Goal: Task Accomplishment & Management: Complete application form

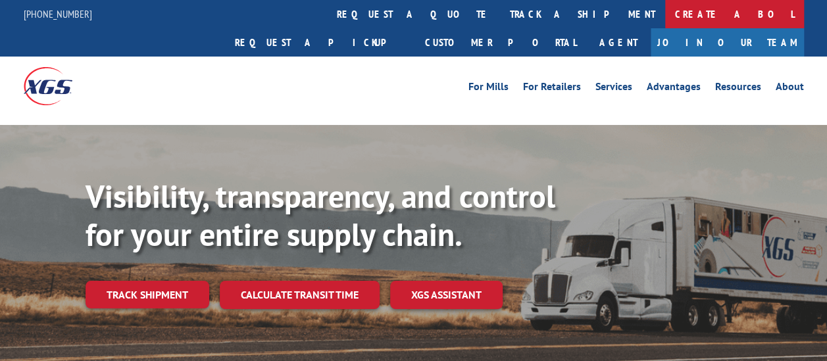
click at [665, 12] on link "Create a BOL" at bounding box center [734, 14] width 139 height 28
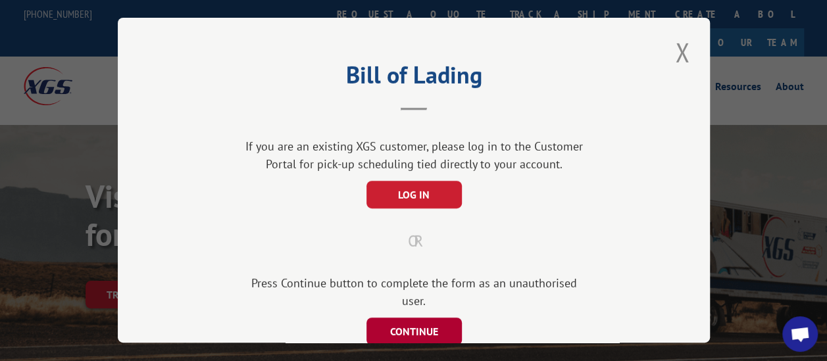
click at [410, 318] on button "CONTINUE" at bounding box center [413, 332] width 95 height 28
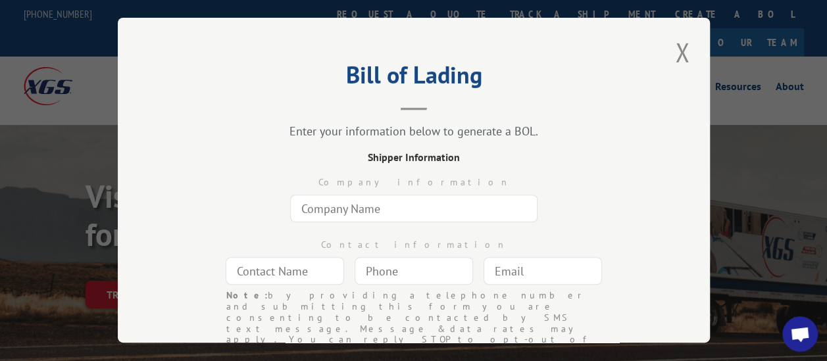
click at [387, 209] on input "text" at bounding box center [413, 209] width 247 height 28
type input "Commercial Flooring Systems LLC"
type input "[PERSON_NAME]"
type input "[EMAIL_ADDRESS][DOMAIN_NAME]"
type input "[STREET_ADDRESS]"
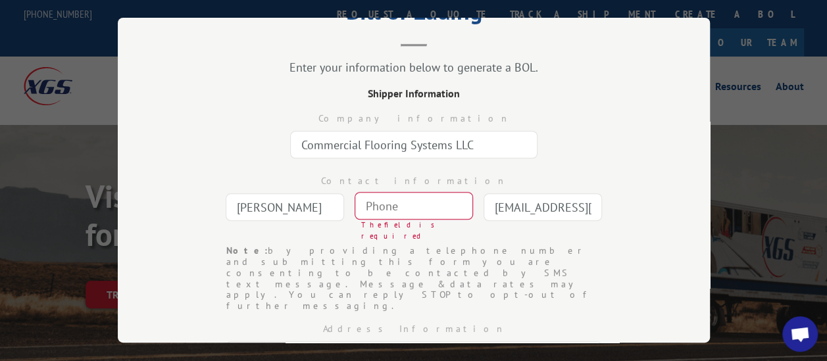
scroll to position [66, 0]
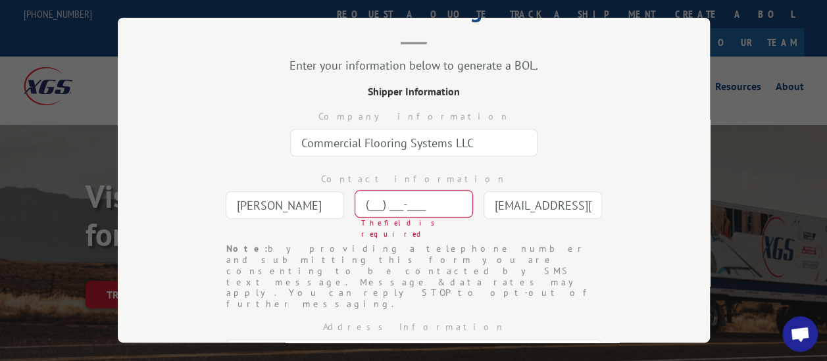
click at [398, 206] on input "(___) ___-____" at bounding box center [414, 205] width 118 height 28
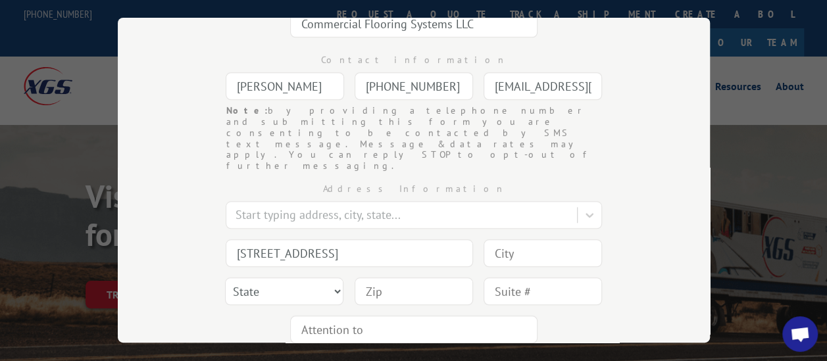
scroll to position [222, 0]
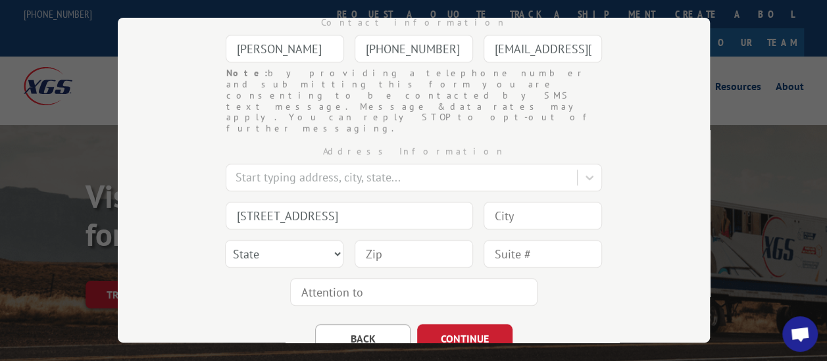
type input "[PHONE_NUMBER]"
click at [509, 202] on input at bounding box center [543, 216] width 118 height 28
type input "[GEOGRAPHIC_DATA]"
select select "UT"
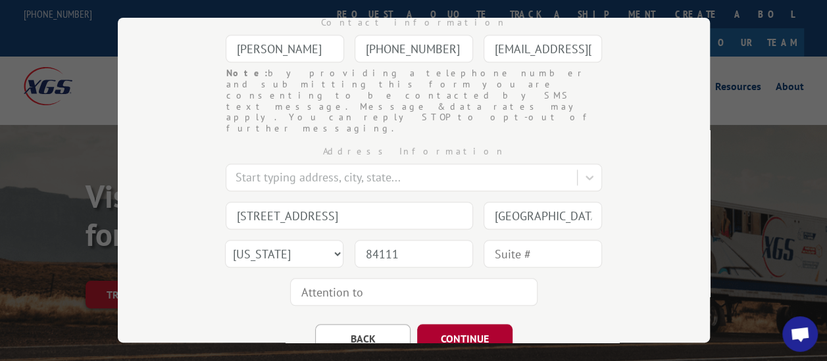
type input "84111"
click at [471, 324] on button "CONTINUE" at bounding box center [464, 338] width 95 height 29
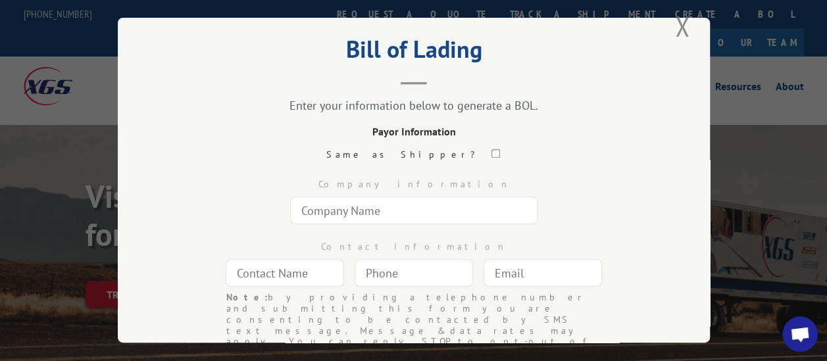
scroll to position [25, 0]
click at [491, 151] on input "checkbox" at bounding box center [495, 155] width 9 height 9
checkbox input "true"
type input "Commercial Flooring Systems LLC"
type input "[PERSON_NAME]"
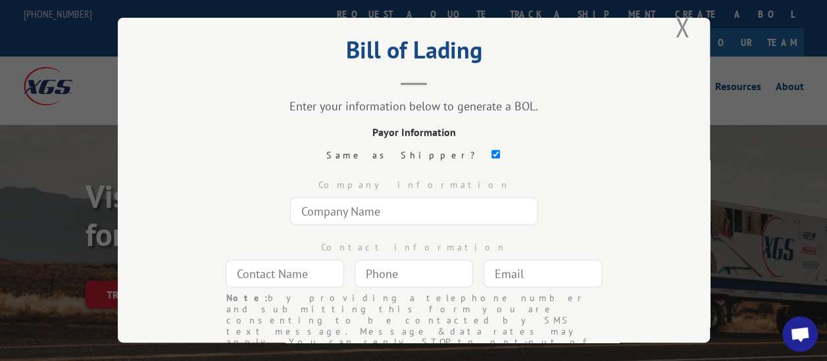
type input "[PHONE_NUMBER]"
type input "[EMAIL_ADDRESS][DOMAIN_NAME]"
type input "[STREET_ADDRESS]"
type input "[GEOGRAPHIC_DATA]"
select select "UT"
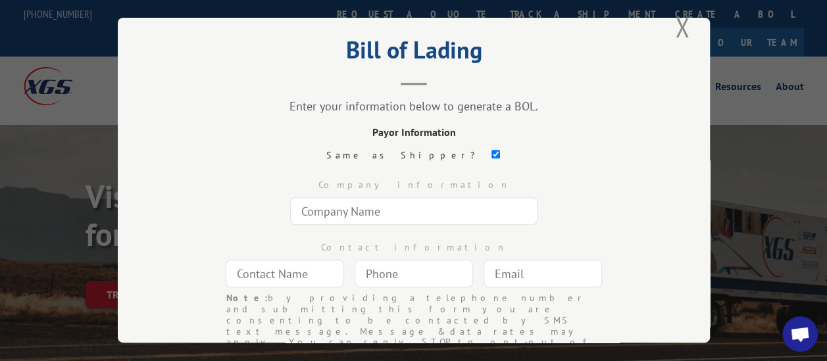
type input "84111"
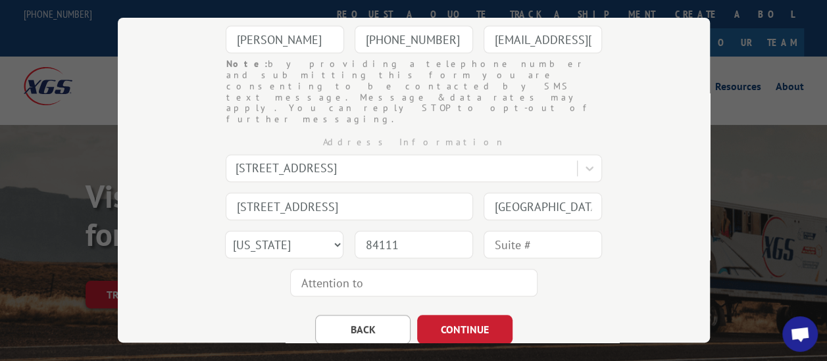
scroll to position [274, 0]
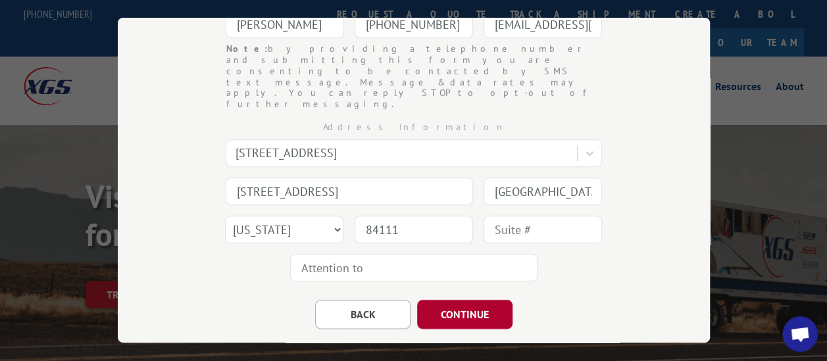
click at [462, 300] on button "CONTINUE" at bounding box center [464, 314] width 95 height 29
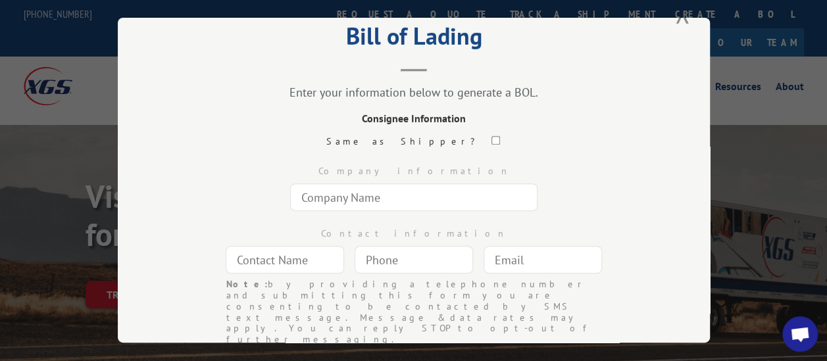
scroll to position [18, 0]
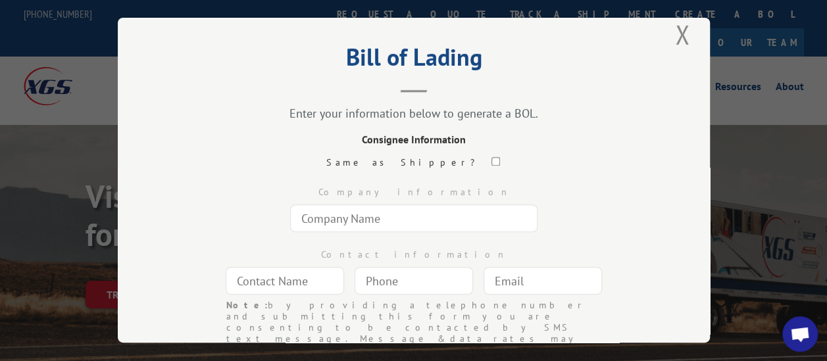
click at [328, 221] on input "text" at bounding box center [413, 219] width 247 height 28
type input "Medford [DEMOGRAPHIC_DATA]"
type input "[PERSON_NAME]"
type input "[PHONE_NUMBER]"
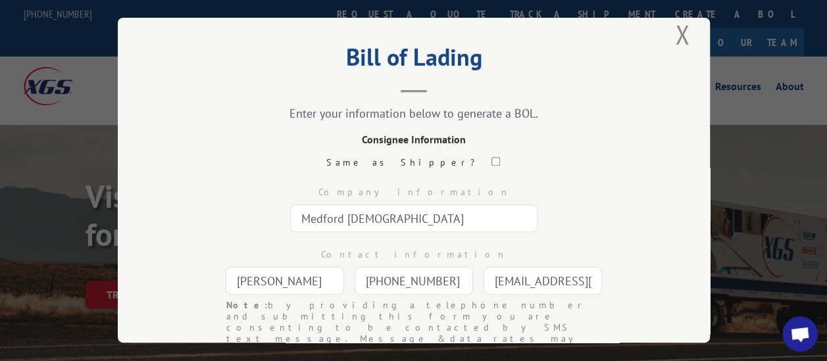
type input "[EMAIL_ADDRESS][DOMAIN_NAME]"
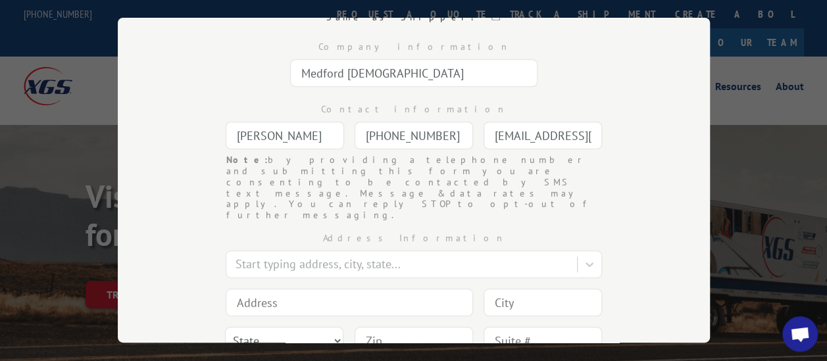
scroll to position [172, 0]
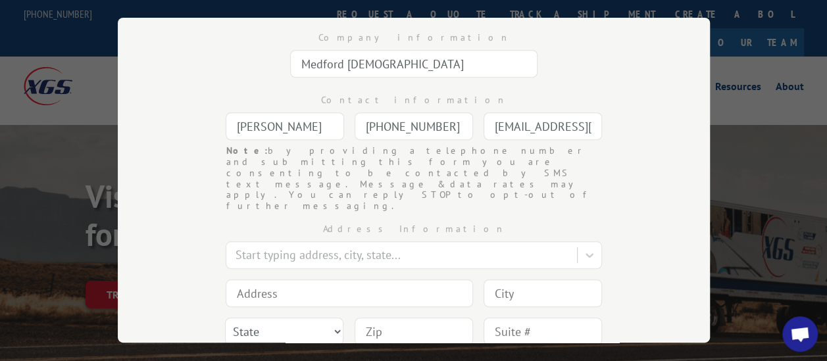
click at [271, 280] on input at bounding box center [349, 294] width 247 height 28
type input "[STREET_ADDRESS]"
type input "[GEOGRAPHIC_DATA]"
select select "OR"
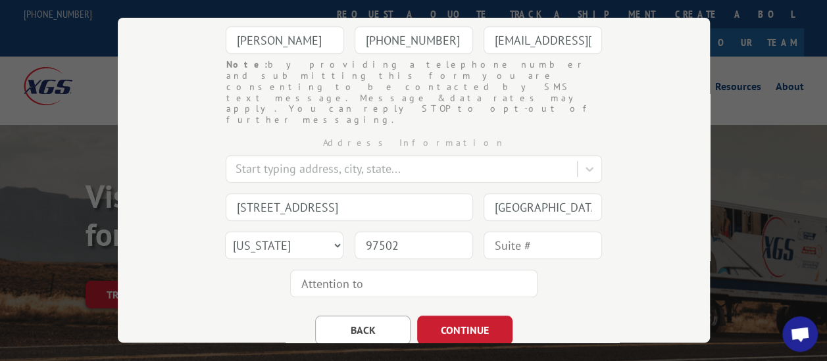
scroll to position [274, 0]
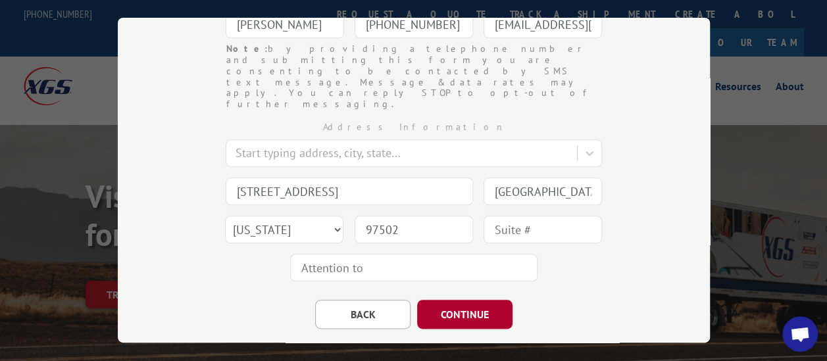
type input "97502"
click at [437, 300] on button "CONTINUE" at bounding box center [464, 314] width 95 height 29
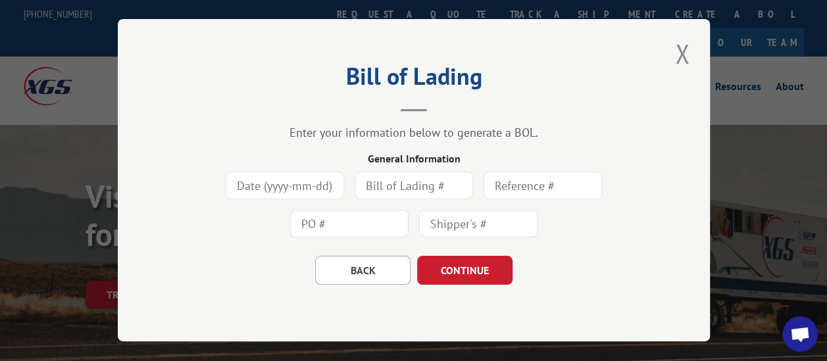
click at [286, 182] on input at bounding box center [285, 186] width 118 height 28
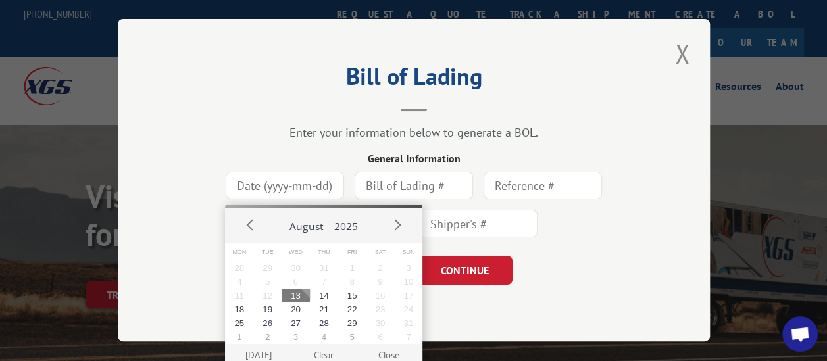
click at [301, 293] on button "13" at bounding box center [296, 296] width 28 height 14
type input "[DATE]"
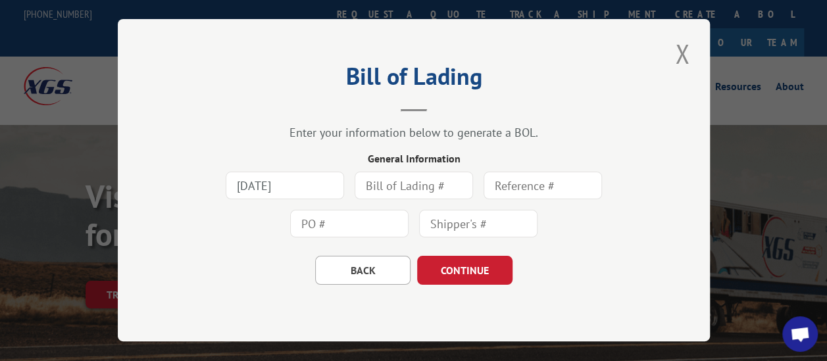
click at [405, 188] on input "text" at bounding box center [414, 186] width 118 height 28
type input "4"
type input "5"
type input "430042"
drag, startPoint x: 425, startPoint y: 187, endPoint x: 347, endPoint y: 184, distance: 78.4
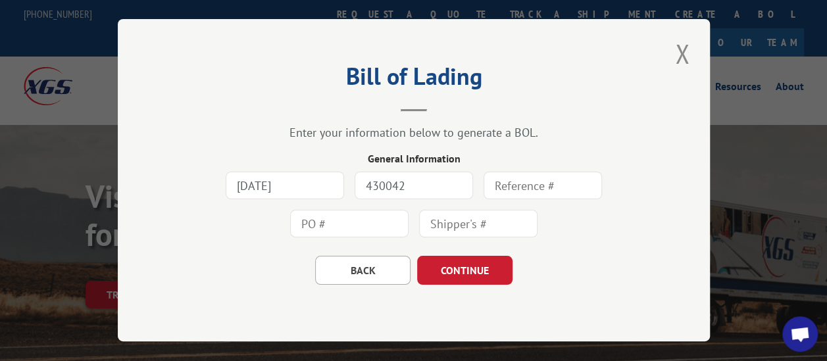
click at [347, 184] on div "[DATE] 430042" at bounding box center [414, 205] width 460 height 76
click at [501, 186] on input "text" at bounding box center [543, 186] width 118 height 28
paste input "430042"
type input "430042"
click at [484, 228] on input "text" at bounding box center [478, 225] width 118 height 28
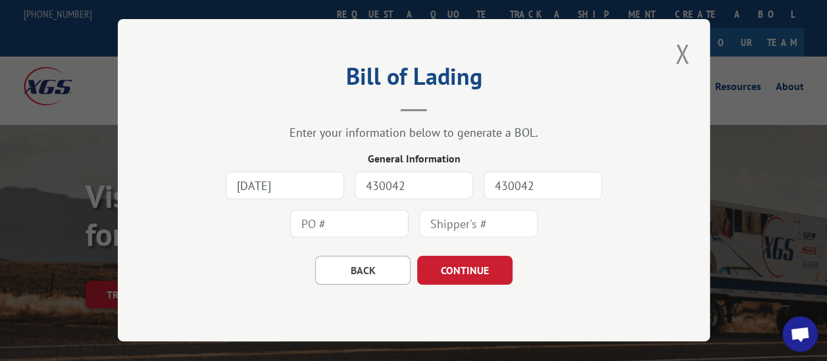
click at [380, 226] on input "text" at bounding box center [349, 225] width 118 height 28
paste input "430042"
type input "430042"
click at [599, 243] on form "[DATE] 430042 430042 430042 BACK CONTINUE" at bounding box center [414, 226] width 460 height 118
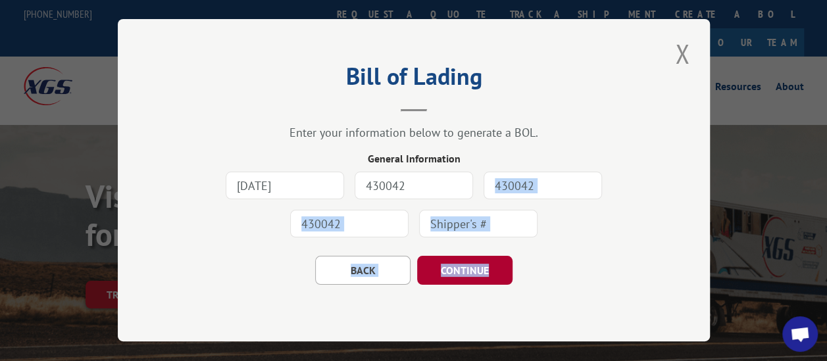
drag, startPoint x: 590, startPoint y: 247, endPoint x: 484, endPoint y: 263, distance: 107.1
click at [484, 263] on button "CONTINUE" at bounding box center [464, 271] width 95 height 29
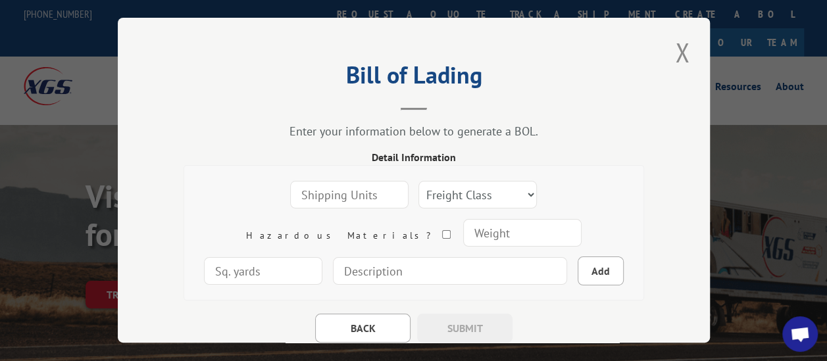
click at [301, 186] on input "number" at bounding box center [349, 196] width 118 height 28
type input "1"
click at [418, 184] on select "Freight Class 50 55 60 65 70 77 85 92 100 110 125 150 175 200 250 300 400 500 C…" at bounding box center [477, 196] width 118 height 28
select select "50"
click at [418, 182] on select "Freight Class 50 55 60 65 70 77 85 92 100 110 125 150 175 200 250 300 400 500 C…" at bounding box center [477, 196] width 118 height 28
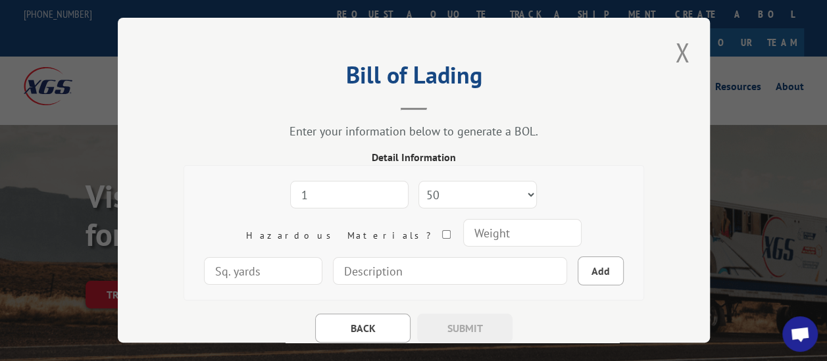
click at [463, 226] on input "number" at bounding box center [522, 234] width 118 height 28
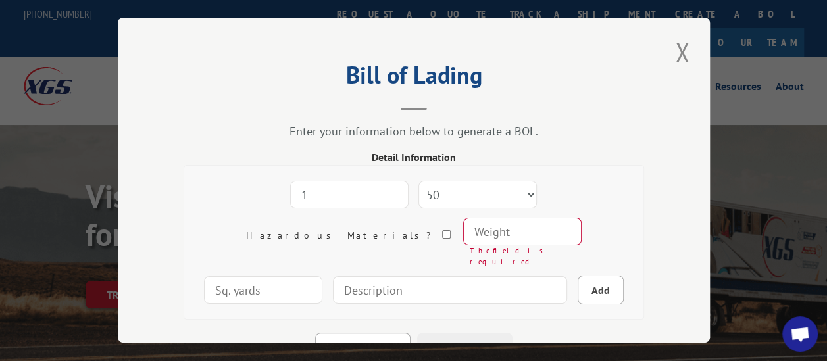
click at [463, 231] on input "number" at bounding box center [522, 232] width 118 height 28
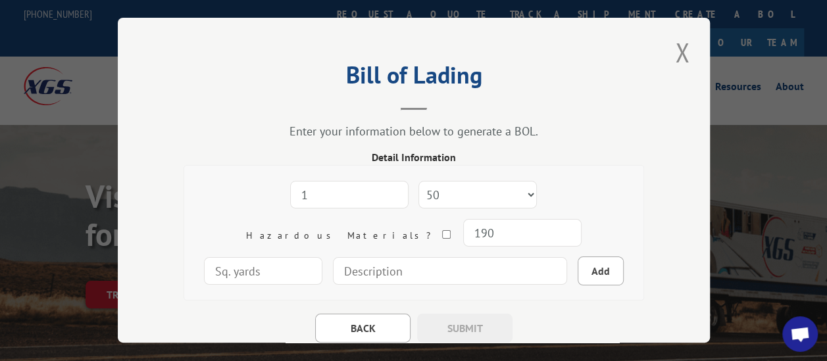
type input "190"
click at [322, 258] on input "number" at bounding box center [263, 272] width 118 height 28
type input "45"
click at [439, 268] on input at bounding box center [450, 272] width 234 height 28
type input "1 ROLL OF BENTLEY CARPET"
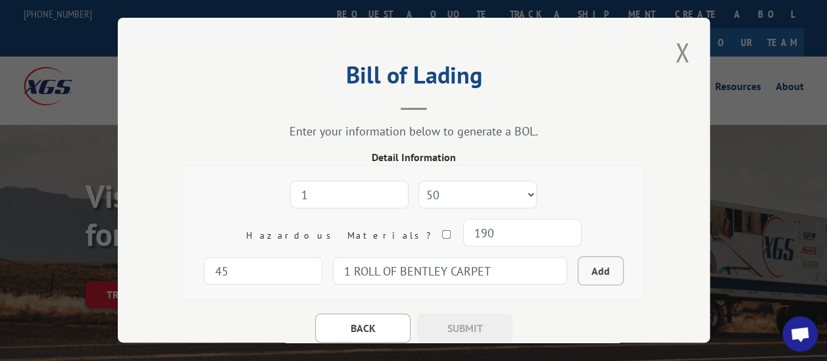
click at [578, 275] on button "Add" at bounding box center [601, 271] width 46 height 29
select select
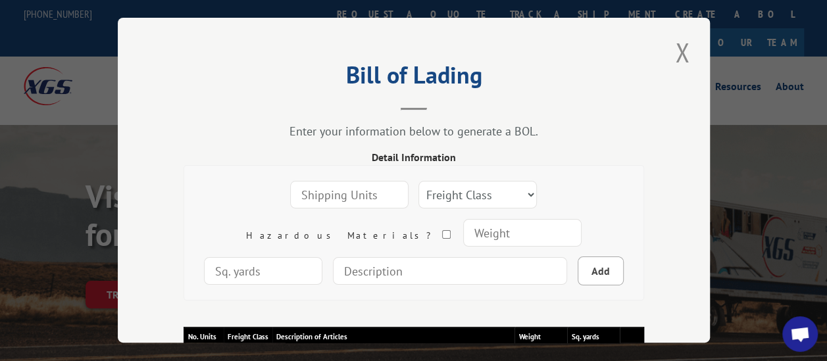
click at [290, 187] on input "number" at bounding box center [349, 196] width 118 height 28
type input "1"
click at [418, 192] on select "Freight Class 50 55 60 65 70 77 85 92 100 110 125 150 175 200 250 300 400 500 C…" at bounding box center [477, 196] width 118 height 28
select select "50"
click at [418, 182] on select "Freight Class 50 55 60 65 70 77 85 92 100 110 125 150 175 200 250 300 400 500 C…" at bounding box center [477, 196] width 118 height 28
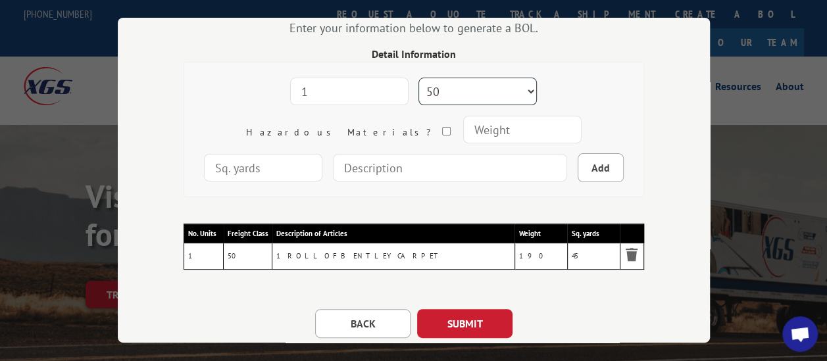
scroll to position [122, 0]
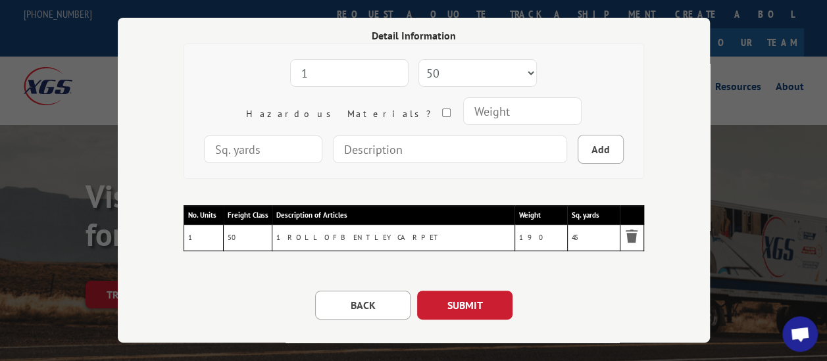
click at [463, 105] on input "number" at bounding box center [522, 112] width 118 height 28
type input "20"
click at [322, 136] on input "number" at bounding box center [263, 150] width 118 height 28
type input "5"
click at [389, 144] on input at bounding box center [450, 150] width 234 height 28
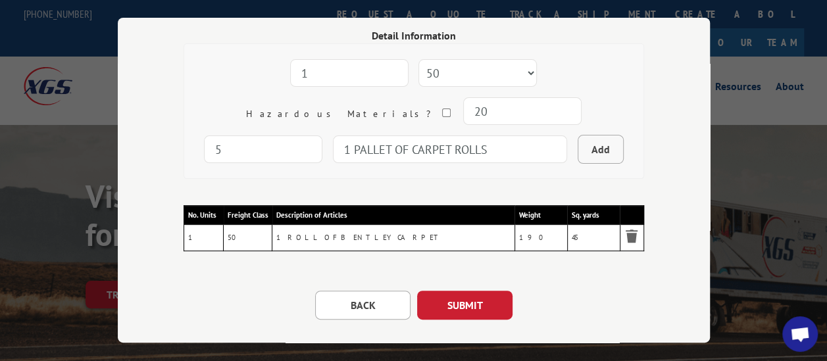
type input "1 PALLET OF CARPET ROLLS"
click at [578, 150] on button "Add" at bounding box center [601, 150] width 46 height 29
select select
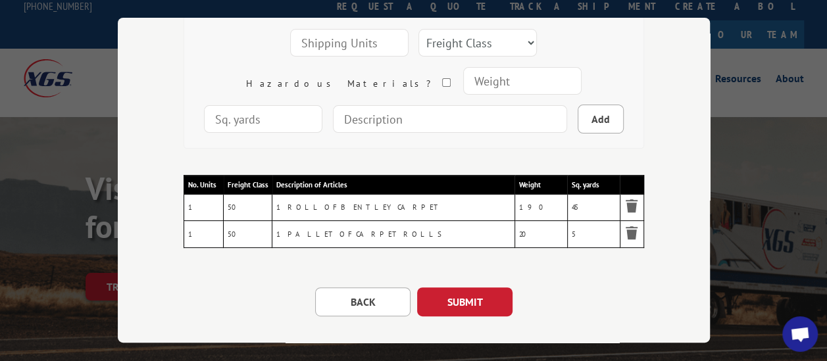
scroll to position [153, 0]
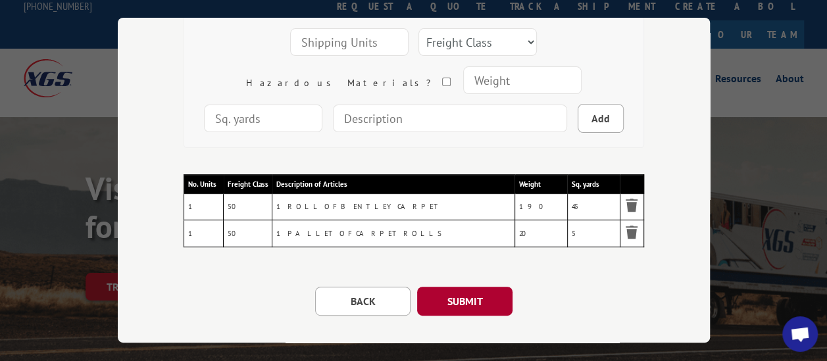
click at [477, 293] on button "SUBMIT" at bounding box center [464, 301] width 95 height 29
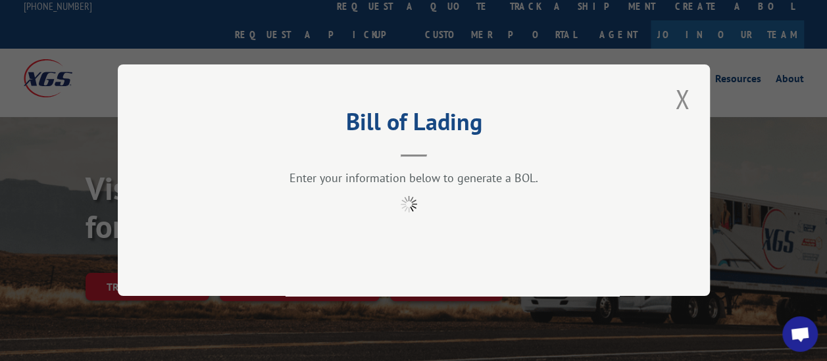
scroll to position [0, 0]
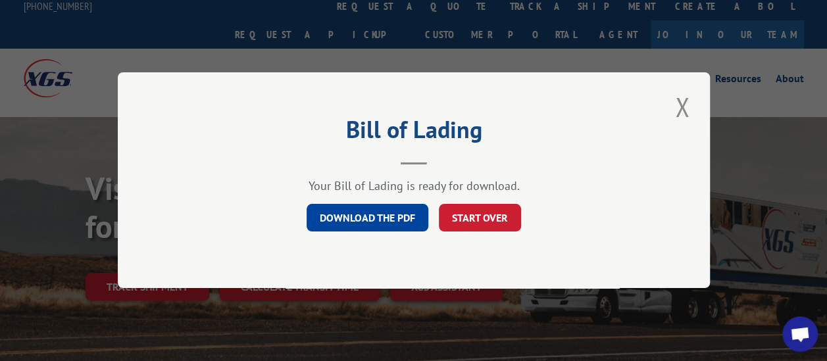
click at [377, 222] on link "DOWNLOAD THE PDF" at bounding box center [368, 219] width 122 height 28
click at [459, 214] on button "START OVER" at bounding box center [480, 219] width 82 height 28
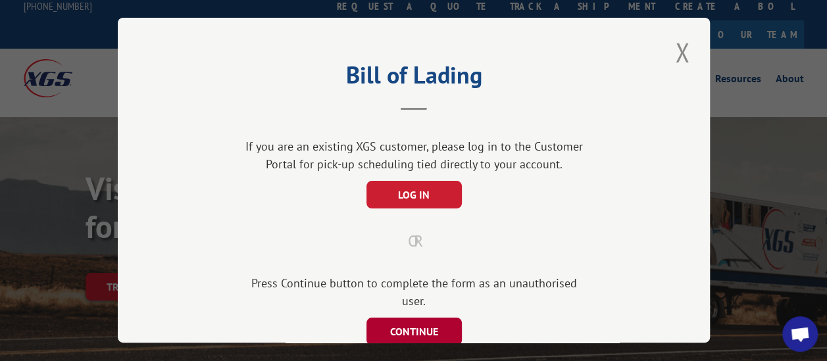
click at [422, 318] on button "CONTINUE" at bounding box center [413, 332] width 95 height 28
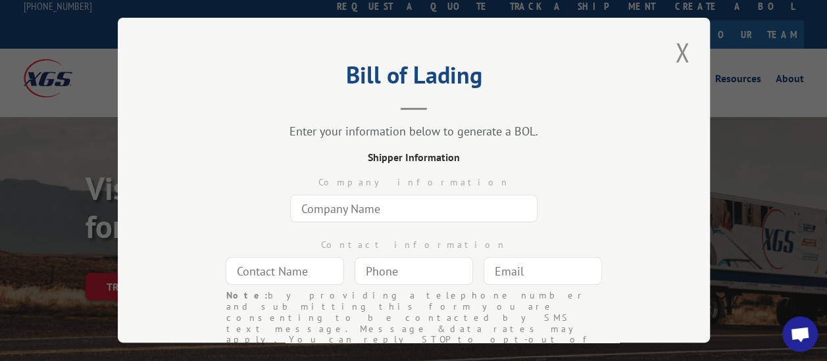
click at [407, 203] on input "text" at bounding box center [413, 209] width 247 height 28
type input "Commercial Flooring Systems LLC"
type input "[PERSON_NAME]"
type input "[EMAIL_ADDRESS][DOMAIN_NAME]"
type input "[STREET_ADDRESS]"
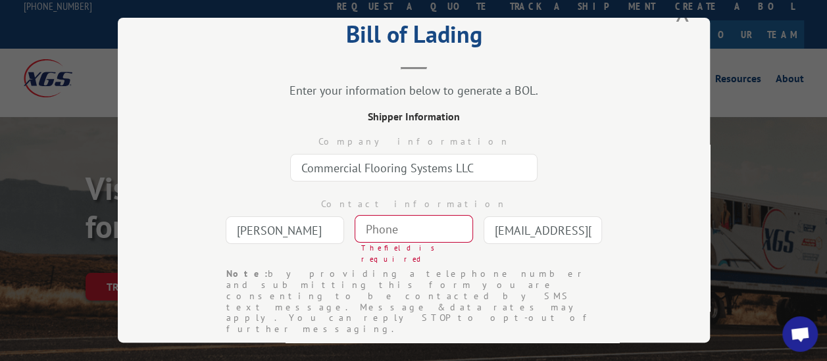
scroll to position [43, 0]
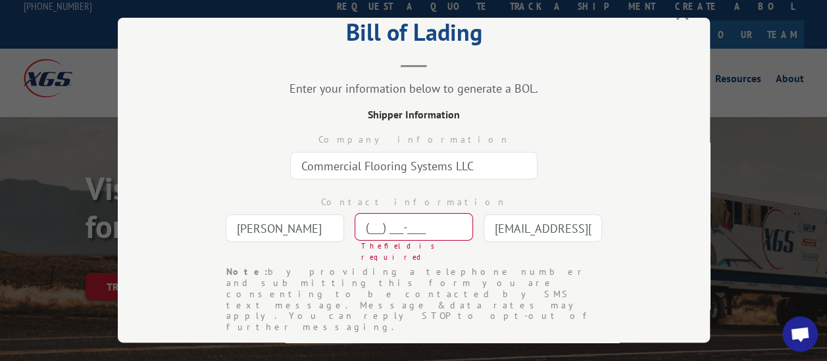
click at [407, 224] on input "(___) ___-____" at bounding box center [414, 228] width 118 height 28
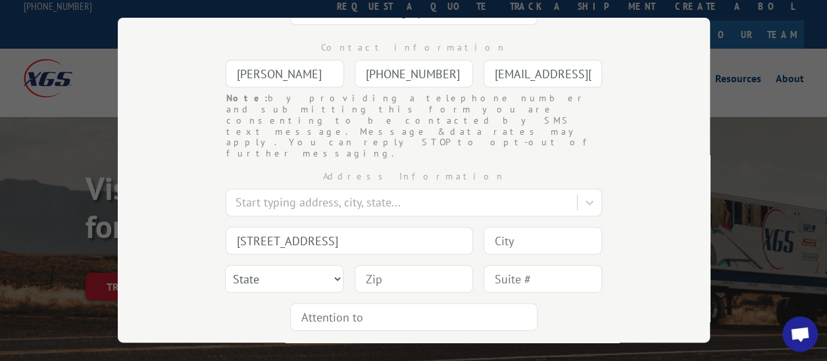
scroll to position [198, 0]
type input "[PHONE_NUMBER]"
click at [505, 226] on input at bounding box center [543, 240] width 118 height 28
type input "u"
type input "[GEOGRAPHIC_DATA]"
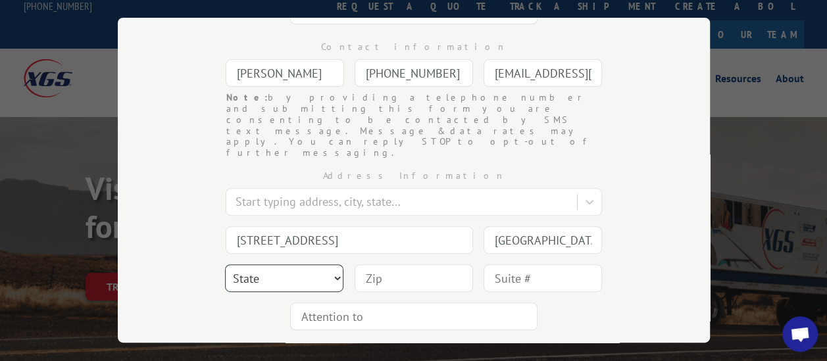
select select "UT"
click at [371, 264] on input at bounding box center [414, 278] width 118 height 28
type input "84111"
click at [216, 273] on div "Address Information Start typing address, city, state... 1004 S State [GEOGRAPH…" at bounding box center [414, 247] width 460 height 177
click at [457, 349] on button "CONTINUE" at bounding box center [464, 363] width 95 height 29
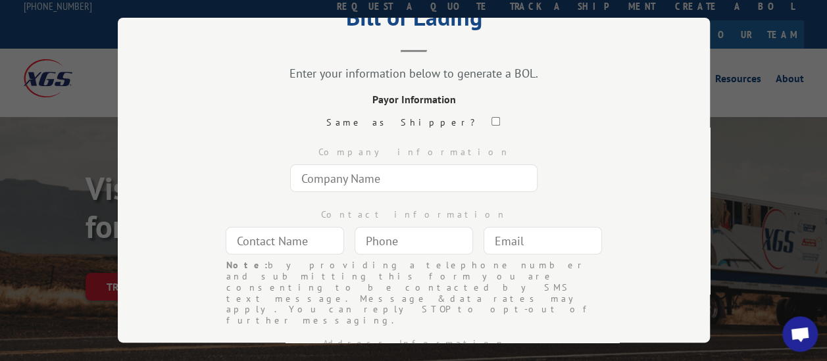
scroll to position [48, 0]
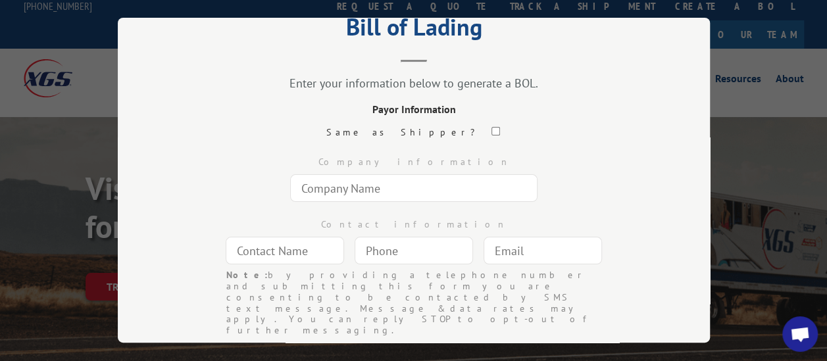
click at [491, 128] on input "checkbox" at bounding box center [495, 132] width 9 height 9
checkbox input "true"
type input "Commercial Flooring Systems LLC"
type input "[PERSON_NAME]"
type input "[PHONE_NUMBER]"
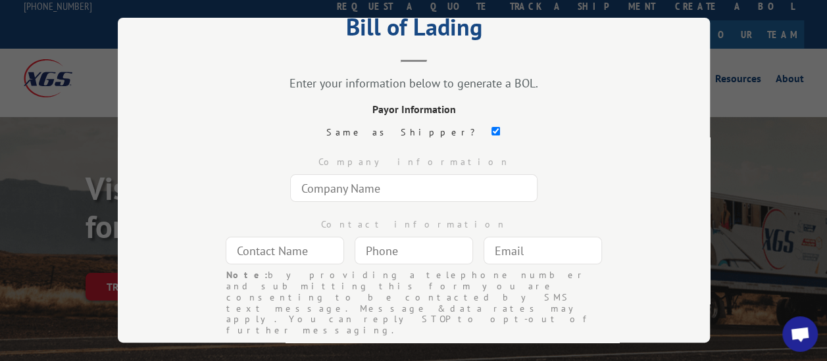
type input "[EMAIL_ADDRESS][DOMAIN_NAME]"
type input "[STREET_ADDRESS]"
type input "[GEOGRAPHIC_DATA]"
select select "UT"
type input "84111"
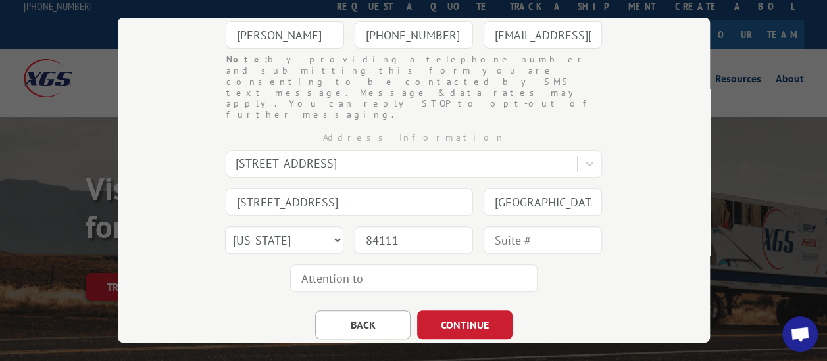
scroll to position [274, 0]
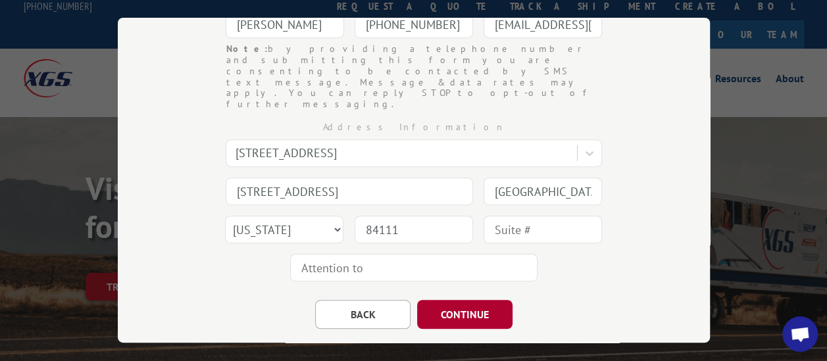
click at [463, 300] on button "CONTINUE" at bounding box center [464, 314] width 95 height 29
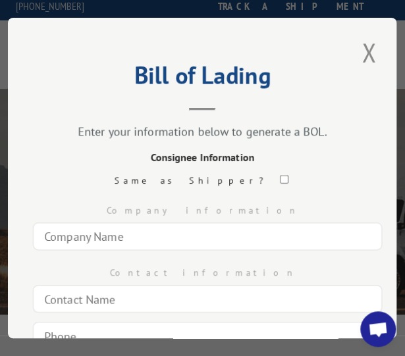
scroll to position [32, 0]
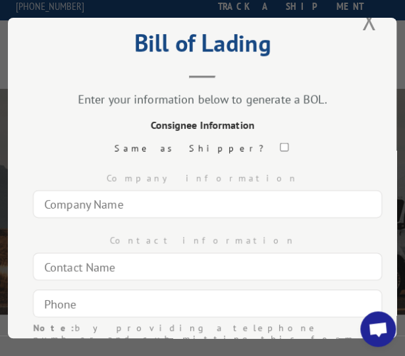
click at [69, 201] on input "text" at bounding box center [207, 204] width 349 height 28
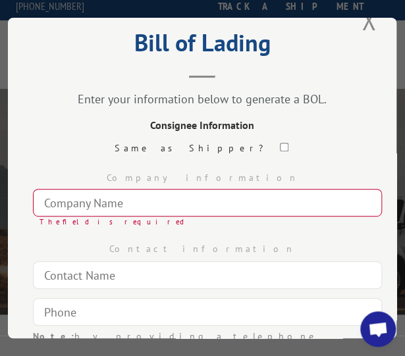
click at [78, 197] on input "text" at bounding box center [207, 203] width 349 height 28
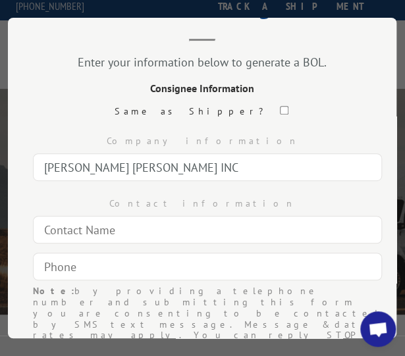
scroll to position [72, 0]
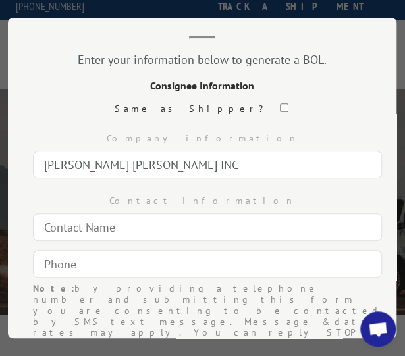
type input "[PERSON_NAME] [PERSON_NAME] INC"
click at [108, 226] on input "text" at bounding box center [207, 227] width 349 height 28
click at [99, 218] on input "text" at bounding box center [207, 227] width 349 height 28
type input "[PERSON_NAME]"
click at [92, 253] on input "(___) ___-____" at bounding box center [207, 264] width 349 height 28
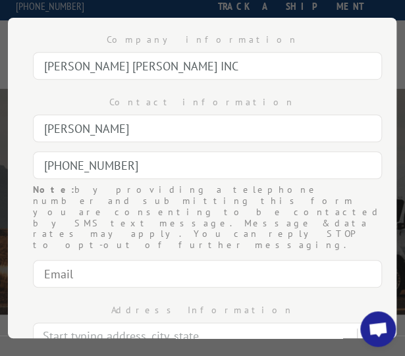
scroll to position [173, 0]
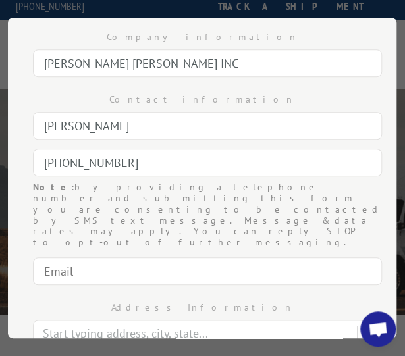
drag, startPoint x: 135, startPoint y: 159, endPoint x: 4, endPoint y: 162, distance: 130.9
click at [8, 162] on div "Bill of Lading Enter your information below to generate a BOL. Consignee Inform…" at bounding box center [202, 178] width 388 height 320
paste input
type input "[PHONE_NUMBER]"
click at [105, 257] on input "text" at bounding box center [207, 271] width 349 height 28
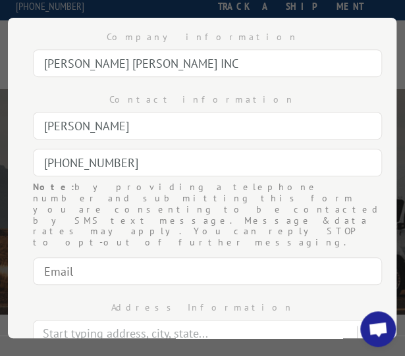
paste input "[PERSON_NAME][EMAIL_ADDRESS][PERSON_NAME][PERSON_NAME][DOMAIN_NAME]"
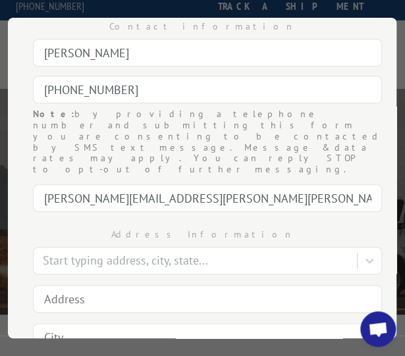
scroll to position [247, 0]
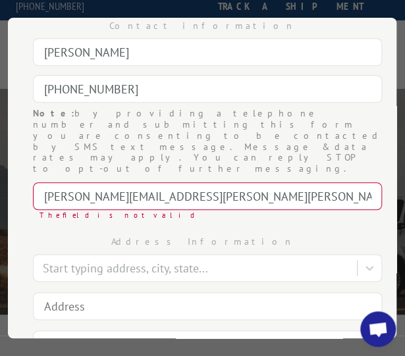
click at [42, 182] on input "[PERSON_NAME][EMAIL_ADDRESS][PERSON_NAME][PERSON_NAME][DOMAIN_NAME]" at bounding box center [207, 196] width 349 height 28
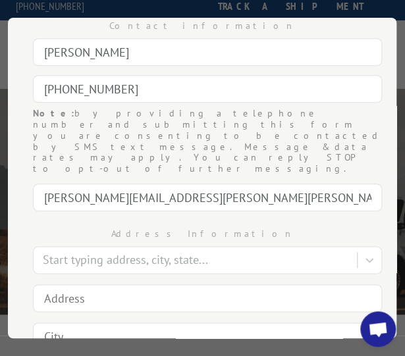
type input "[PERSON_NAME][EMAIL_ADDRESS][PERSON_NAME][PERSON_NAME][DOMAIN_NAME]"
click at [74, 284] on input at bounding box center [207, 298] width 349 height 28
type input "[STREET_ADDRESS]"
click at [53, 322] on input at bounding box center [207, 336] width 349 height 28
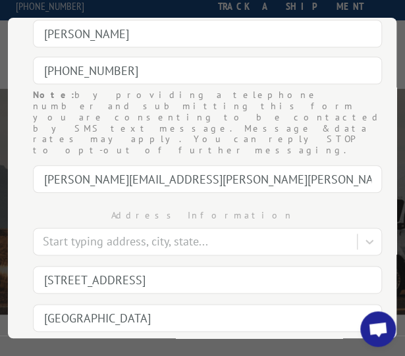
type input "[GEOGRAPHIC_DATA]"
click at [61, 342] on select "State [US_STATE] [US_STATE] [US_STATE] [US_STATE] [US_STATE] [US_STATE] [US_STA…" at bounding box center [206, 356] width 349 height 28
click at [32, 342] on select "State [US_STATE] [US_STATE] [US_STATE] [US_STATE] [US_STATE] [US_STATE] [US_STA…" at bounding box center [206, 356] width 349 height 28
select select "MD"
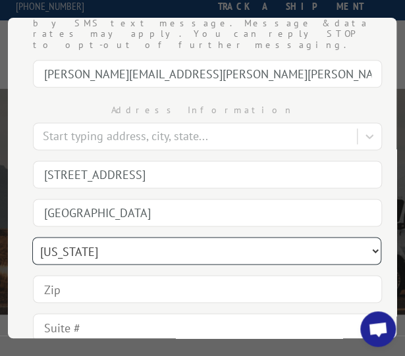
scroll to position [372, 0]
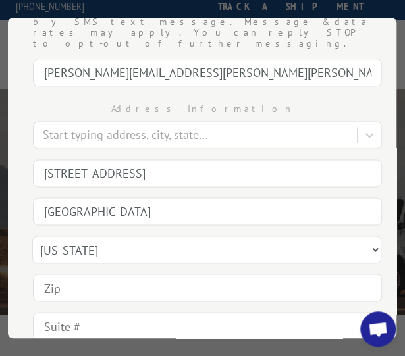
click at [73, 274] on input at bounding box center [207, 288] width 349 height 28
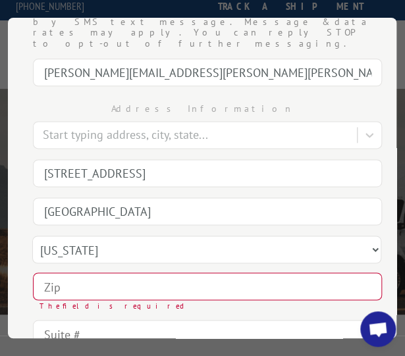
click at [97, 272] on input at bounding box center [207, 286] width 349 height 28
paste input "21076"
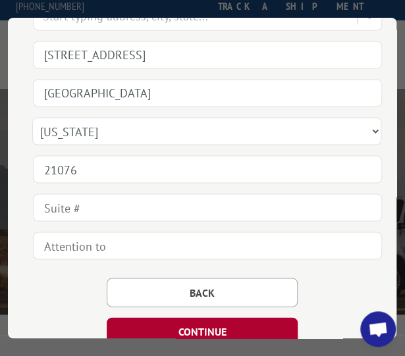
type input "21076"
click at [174, 317] on button "CONTINUE" at bounding box center [202, 331] width 191 height 28
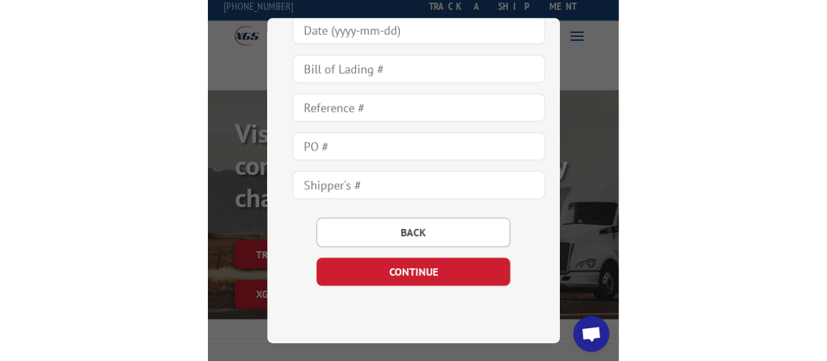
scroll to position [145, 0]
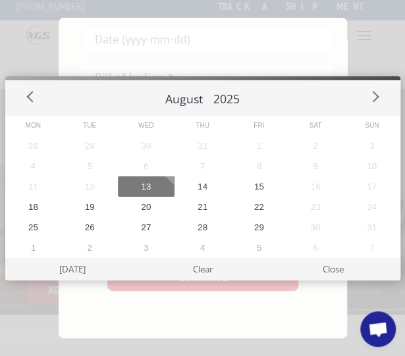
click at [150, 181] on button "13" at bounding box center [146, 186] width 57 height 20
type input "[DATE]"
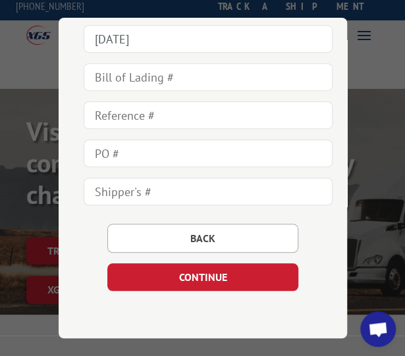
click at [149, 71] on input "text" at bounding box center [208, 77] width 249 height 28
paste input "430126"
type input "430126"
click at [114, 111] on input "text" at bounding box center [208, 115] width 249 height 28
paste input "430126"
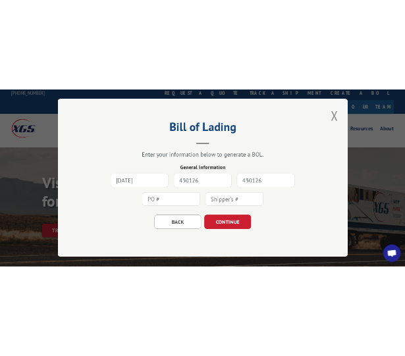
scroll to position [3, 0]
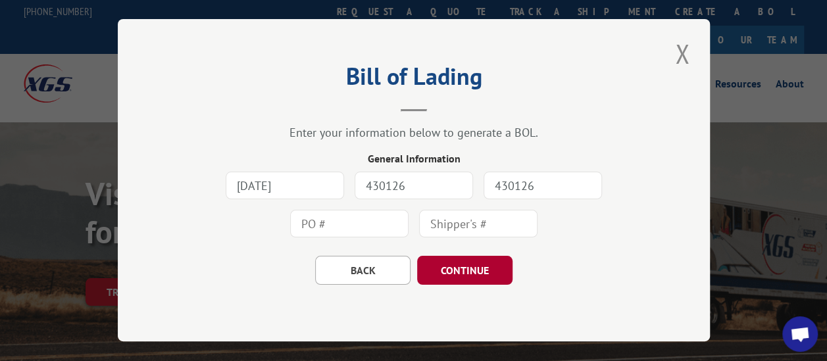
type input "430126"
click at [454, 263] on button "CONTINUE" at bounding box center [464, 271] width 95 height 29
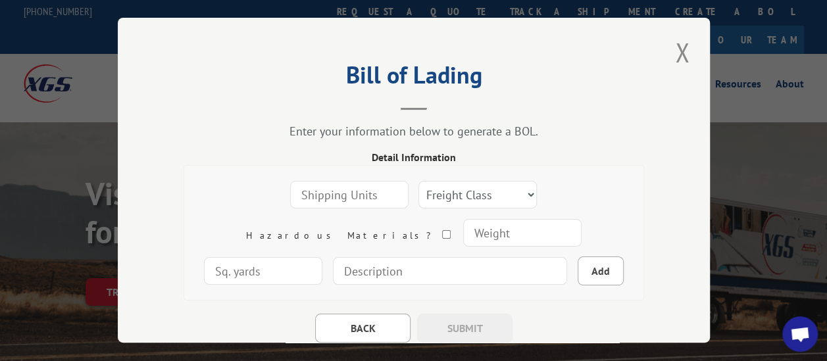
click at [301, 189] on input "number" at bounding box center [349, 196] width 118 height 28
type input "1"
click at [418, 188] on select "Freight Class 50 55 60 65 70 77 85 92 100 110 125 150 175 200 250 300 400 500 C…" at bounding box center [477, 196] width 118 height 28
select select "50"
click at [418, 182] on select "Freight Class 50 55 60 65 70 77 85 92 100 110 125 150 175 200 250 300 400 500 C…" at bounding box center [477, 196] width 118 height 28
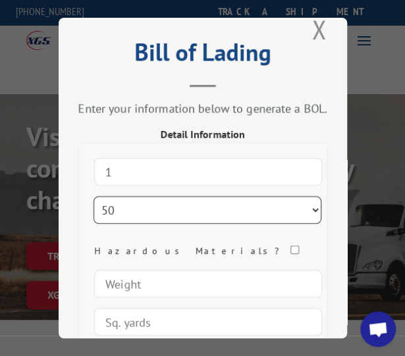
scroll to position [41, 0]
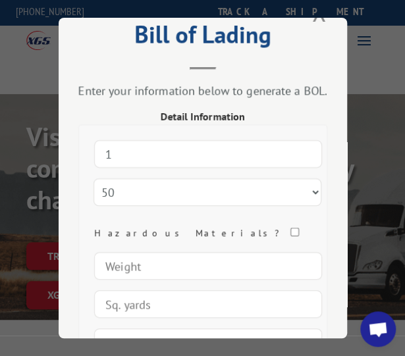
click at [137, 257] on input "number" at bounding box center [208, 266] width 228 height 28
type input "50"
click at [199, 265] on input "50" at bounding box center [208, 266] width 228 height 28
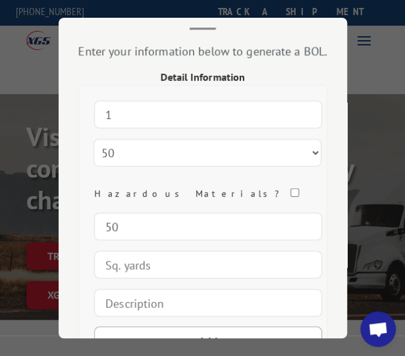
click at [180, 264] on input "number" at bounding box center [208, 265] width 228 height 28
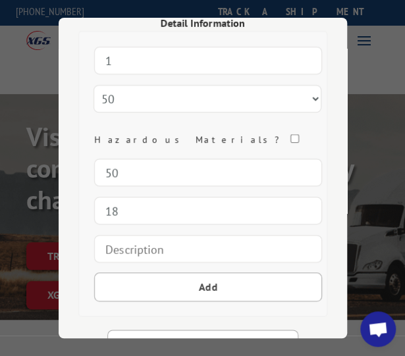
scroll to position [135, 0]
type input "18"
click at [170, 241] on input at bounding box center [208, 248] width 228 height 28
type input "1 ROLL OF BENTLEY CARPET"
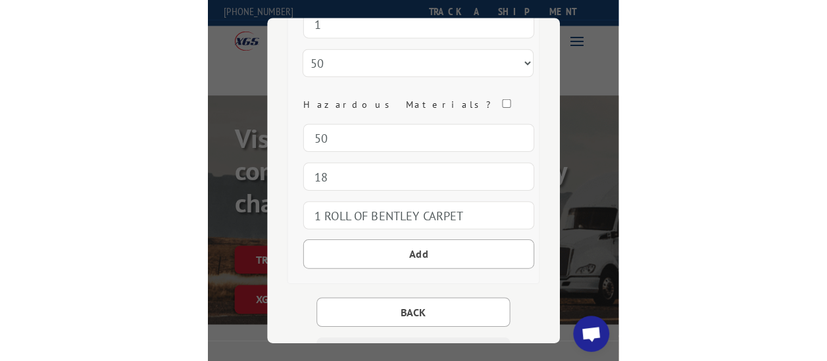
scroll to position [173, 0]
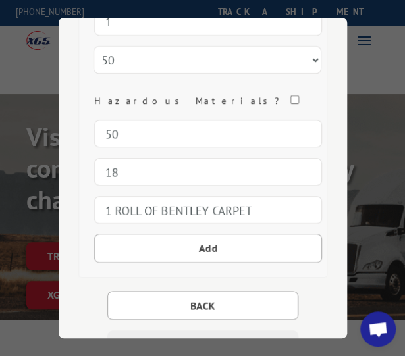
click at [170, 241] on button "Add" at bounding box center [208, 248] width 228 height 29
select select
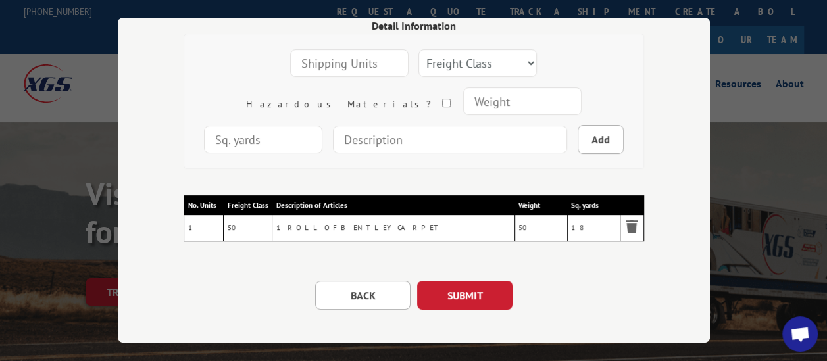
scroll to position [145, 0]
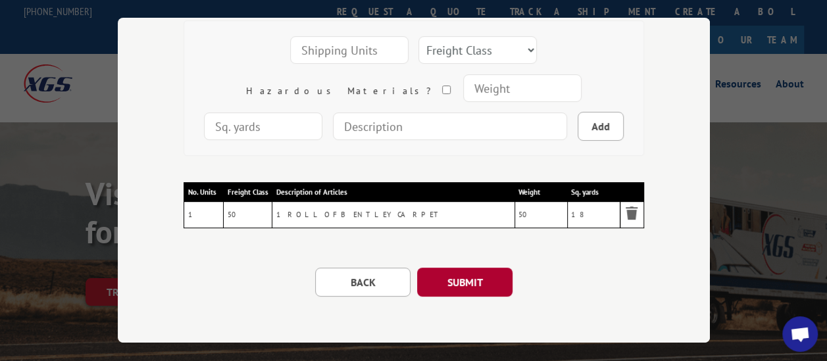
click at [451, 276] on button "SUBMIT" at bounding box center [464, 282] width 95 height 29
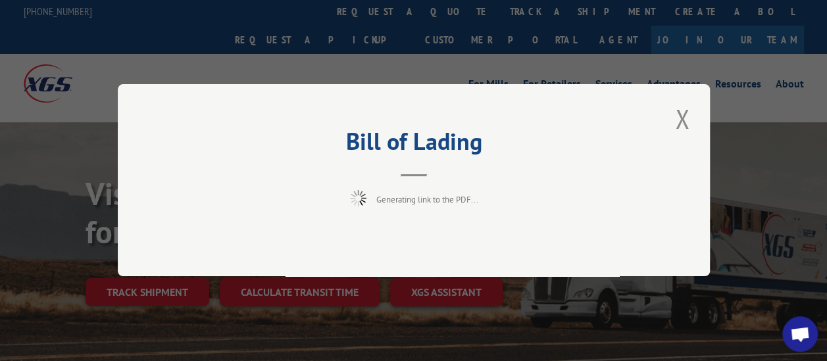
click at [534, 245] on div "Bill of Lading Generating link to the PDF..." at bounding box center [414, 180] width 592 height 192
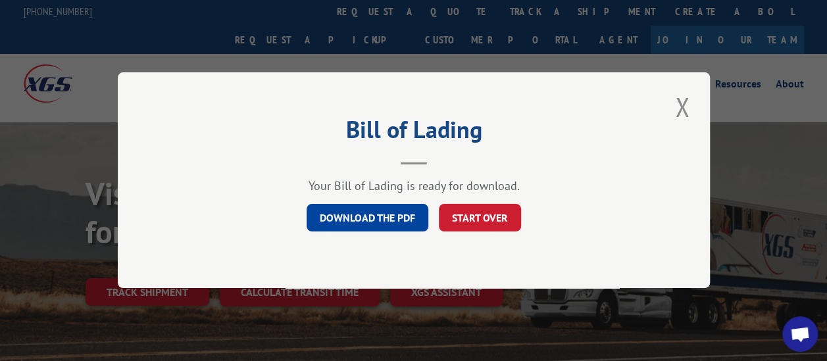
click at [387, 216] on link "DOWNLOAD THE PDF" at bounding box center [368, 219] width 122 height 28
